Goal: Information Seeking & Learning: Learn about a topic

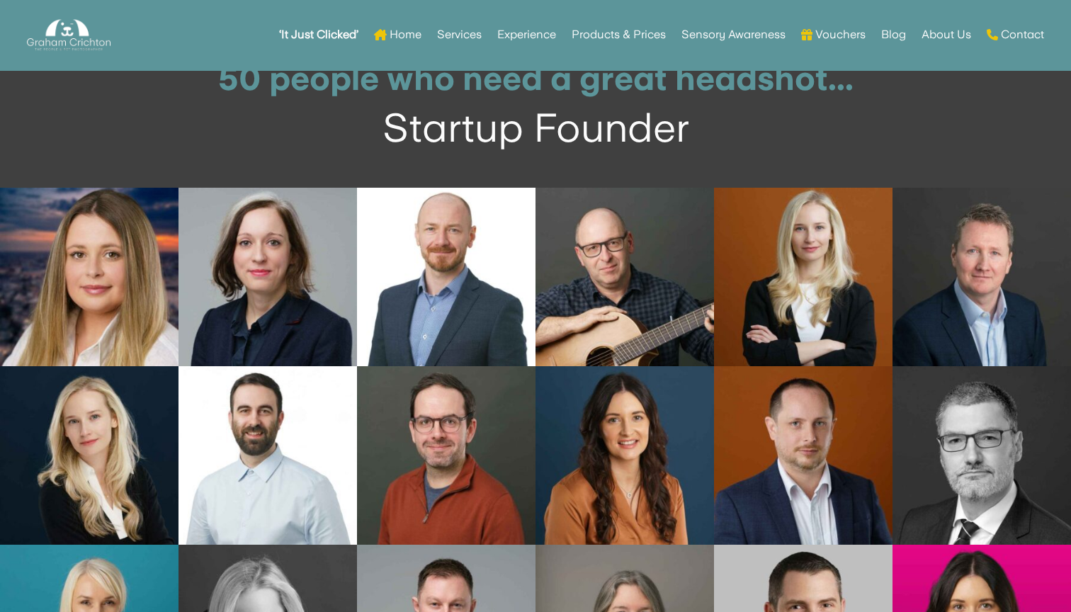
scroll to position [4217, 0]
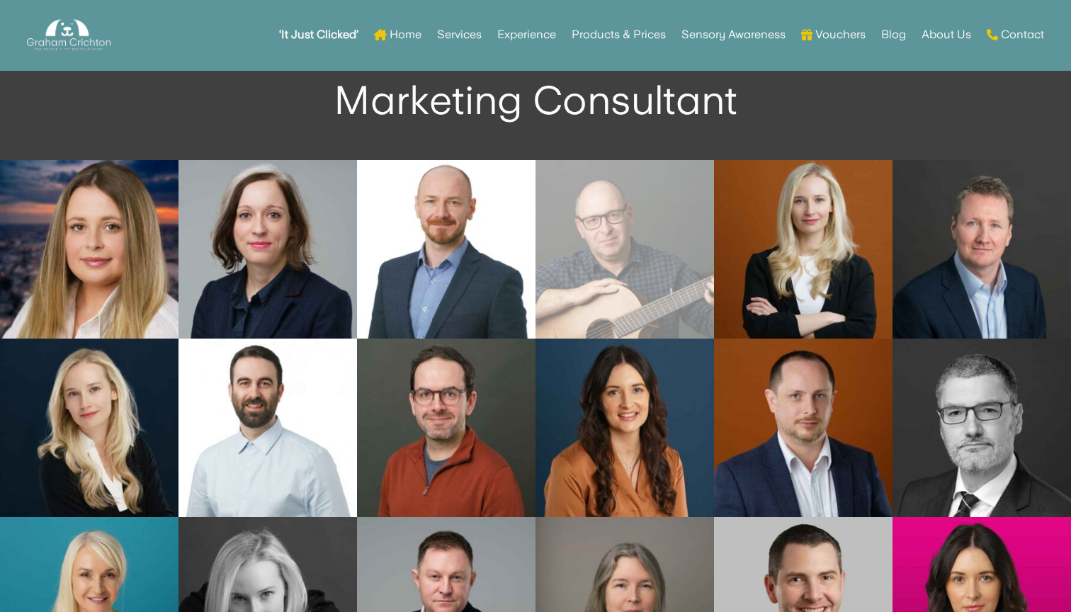
click at [628, 235] on link "Open image in lightbox" at bounding box center [624, 249] width 178 height 178
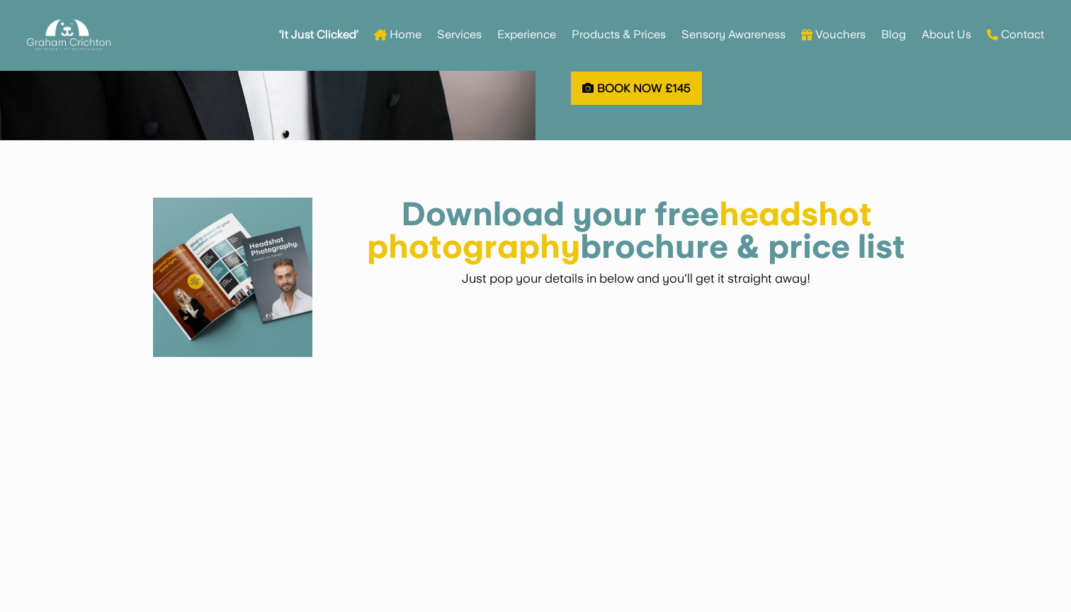
scroll to position [1647, 0]
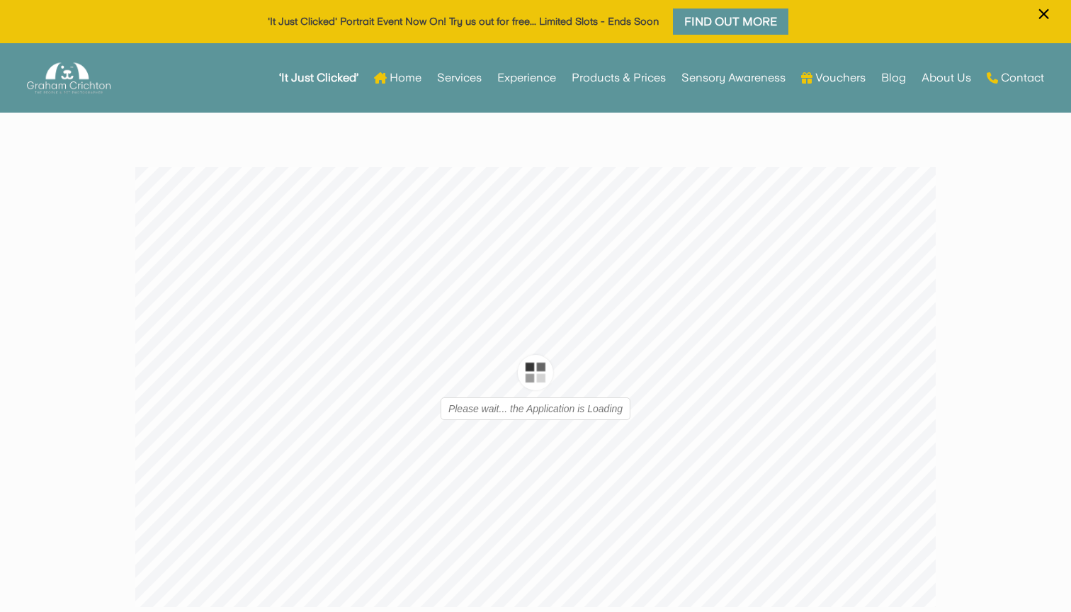
type input "1"
type input "9"
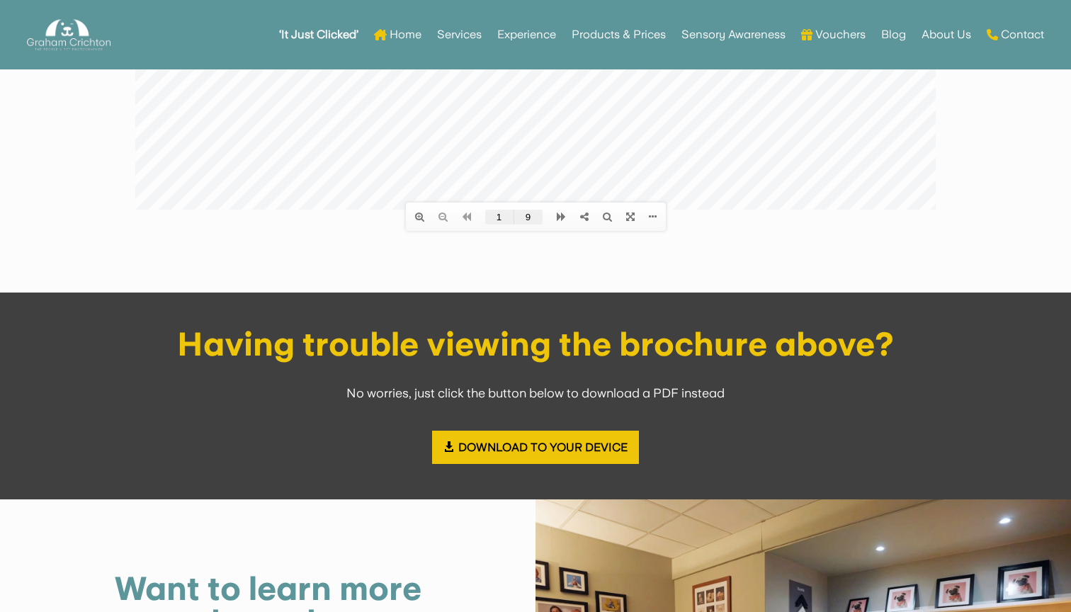
scroll to position [458, 0]
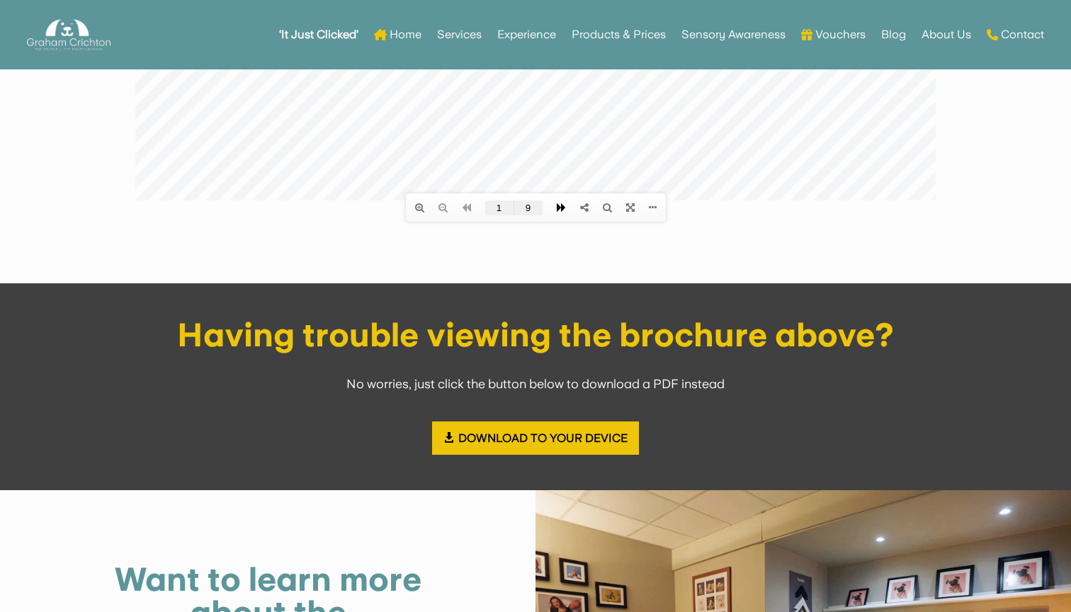
click at [557, 208] on icon at bounding box center [561, 208] width 9 height 10
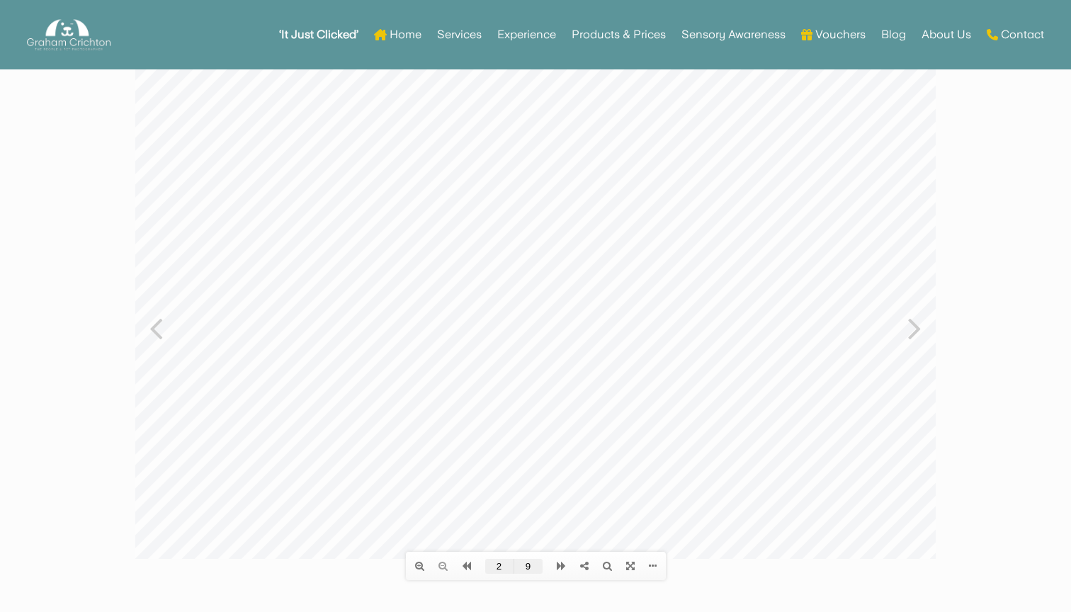
scroll to position [93, 0]
click at [560, 575] on icon at bounding box center [561, 573] width 9 height 10
click at [472, 569] on link at bounding box center [466, 573] width 23 height 24
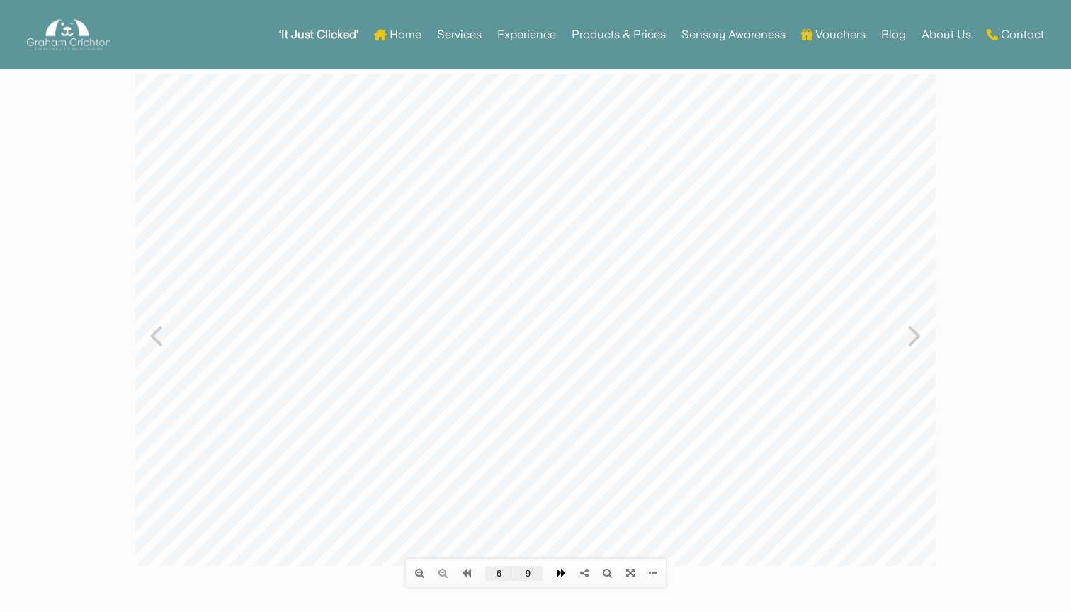
click at [562, 569] on icon at bounding box center [561, 573] width 9 height 10
click at [562, 569] on li at bounding box center [560, 573] width 23 height 24
click at [464, 572] on icon at bounding box center [466, 573] width 9 height 10
click at [467, 573] on icon at bounding box center [466, 573] width 9 height 10
type input "4"
